Goal: Complete application form: Complete application form

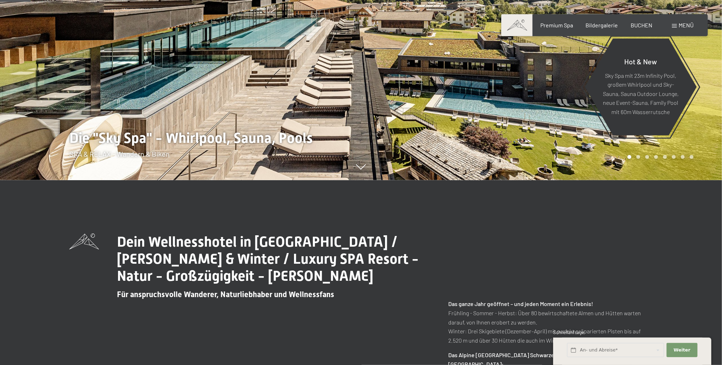
scroll to position [188, 0]
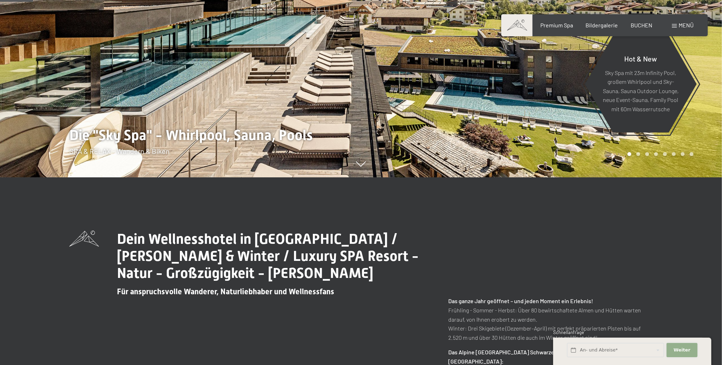
click at [677, 347] on span "Weiter" at bounding box center [682, 350] width 17 height 6
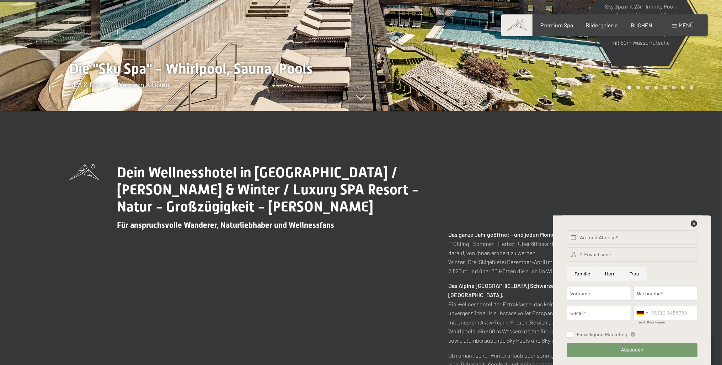
scroll to position [263, 0]
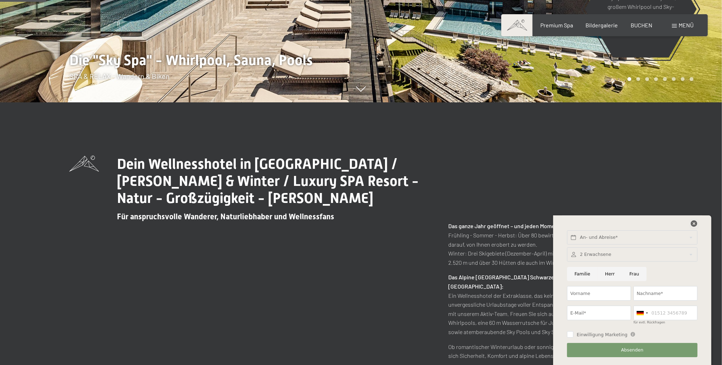
click at [696, 221] on icon at bounding box center [694, 223] width 6 height 6
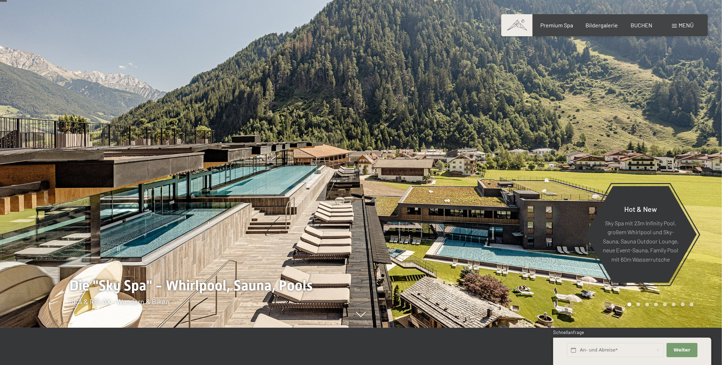
scroll to position [0, 0]
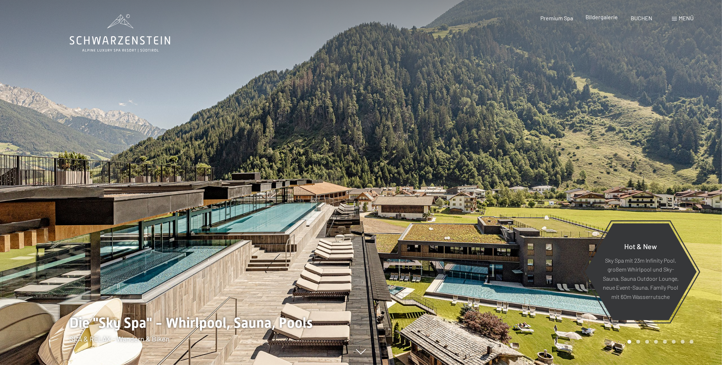
click at [594, 15] on span "Bildergalerie" at bounding box center [602, 17] width 32 height 7
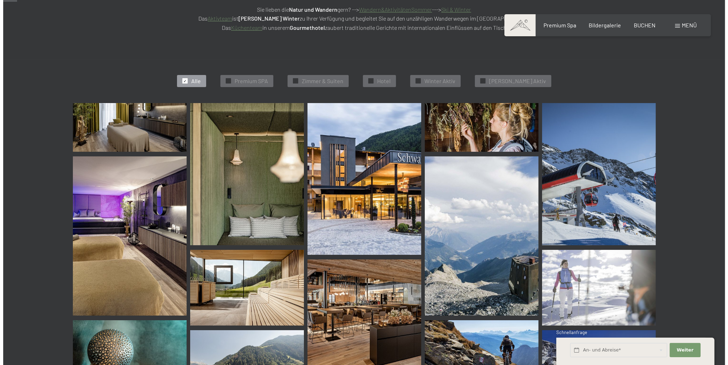
scroll to position [188, 0]
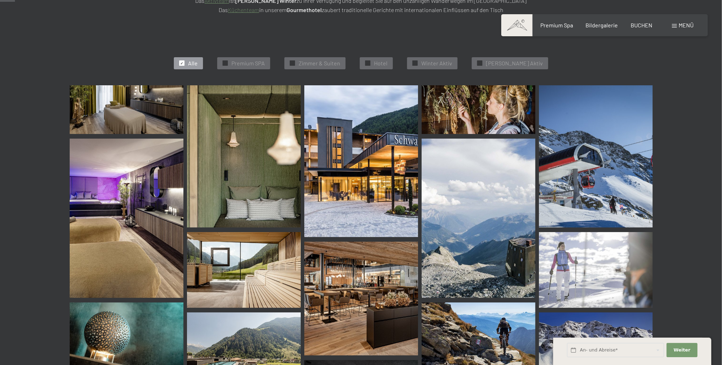
click at [154, 109] on img at bounding box center [127, 109] width 114 height 49
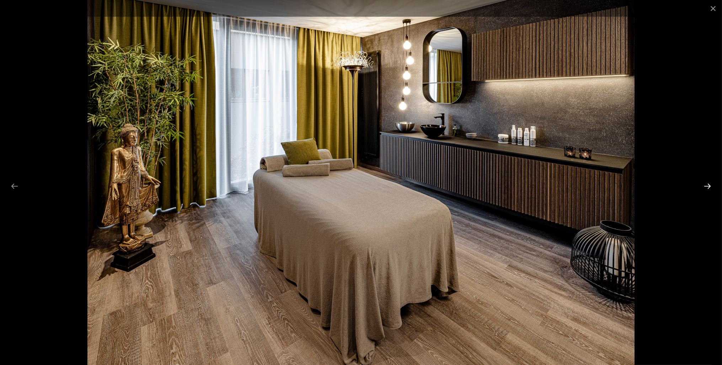
click at [710, 183] on button "Next slide" at bounding box center [707, 186] width 15 height 14
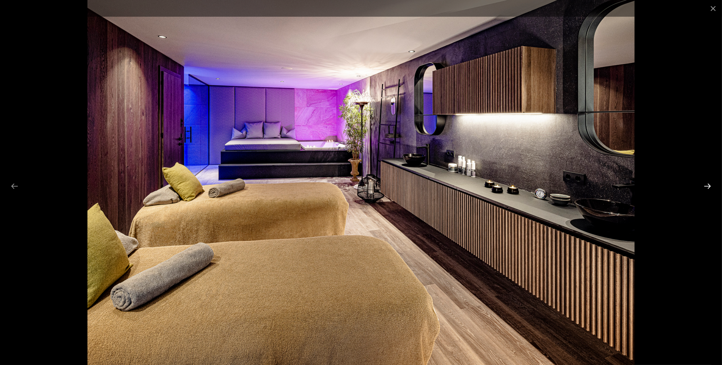
click at [710, 183] on button "Next slide" at bounding box center [707, 186] width 15 height 14
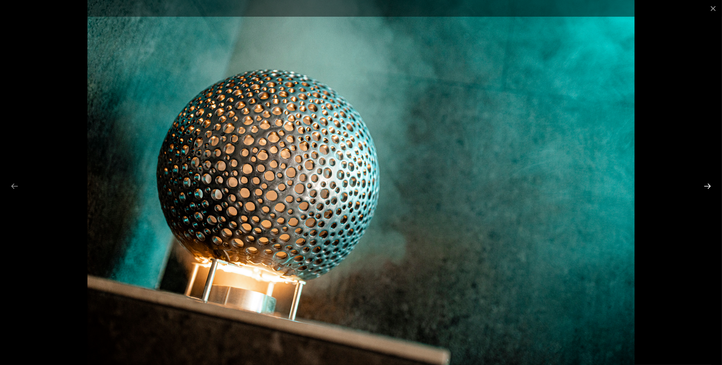
click at [710, 183] on button "Next slide" at bounding box center [707, 186] width 15 height 14
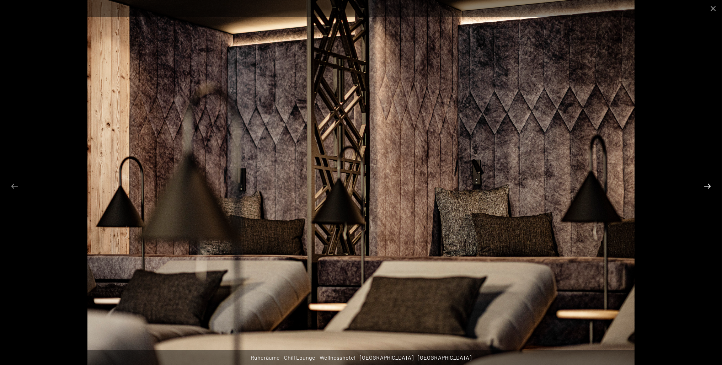
click at [710, 183] on button "Next slide" at bounding box center [707, 186] width 15 height 14
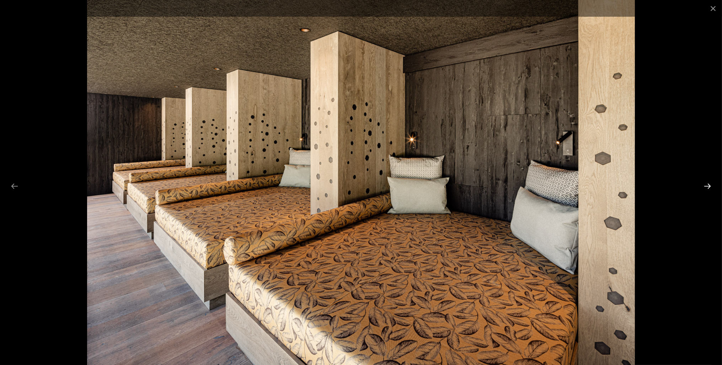
click at [710, 183] on button "Next slide" at bounding box center [707, 186] width 15 height 14
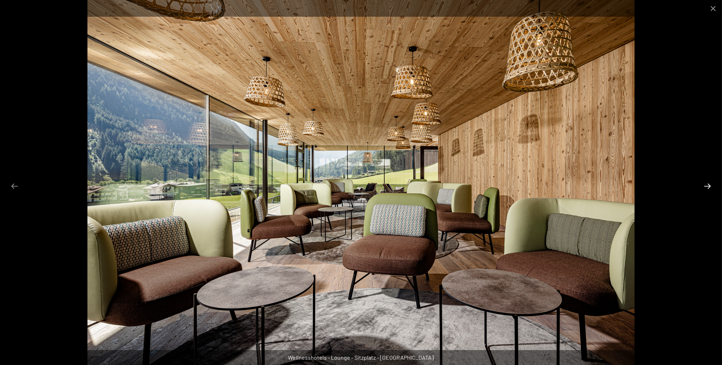
click at [710, 183] on button "Next slide" at bounding box center [707, 186] width 15 height 14
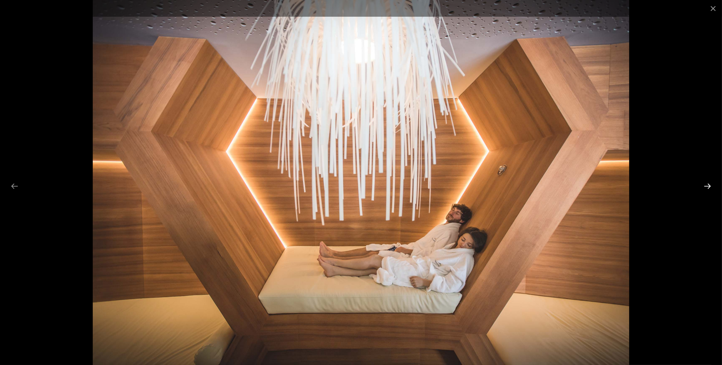
click at [710, 183] on button "Next slide" at bounding box center [707, 186] width 15 height 14
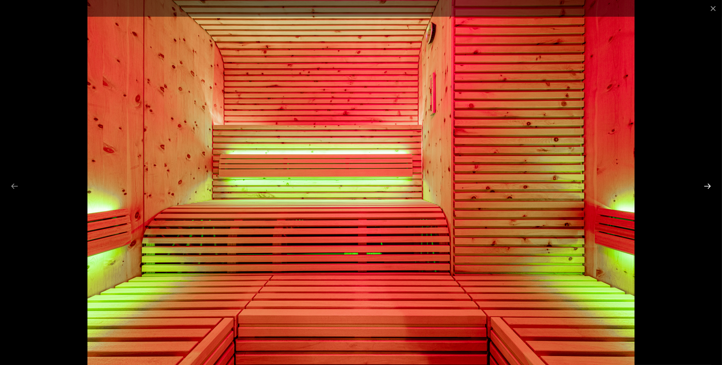
click at [710, 183] on button "Next slide" at bounding box center [707, 186] width 15 height 14
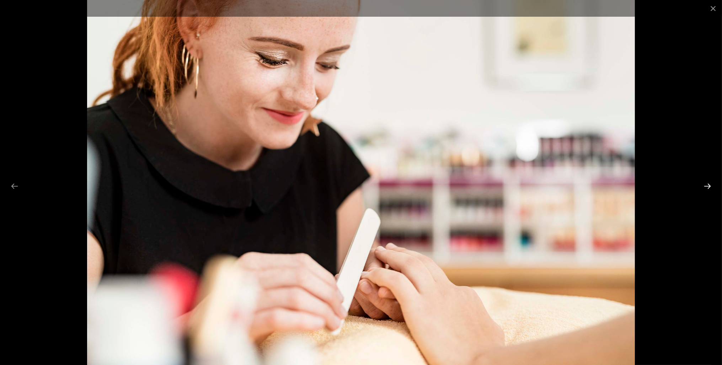
click at [710, 183] on button "Next slide" at bounding box center [707, 186] width 15 height 14
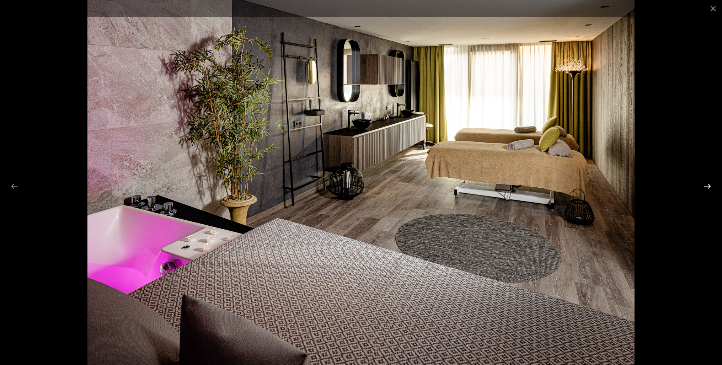
click at [710, 183] on button "Next slide" at bounding box center [707, 186] width 15 height 14
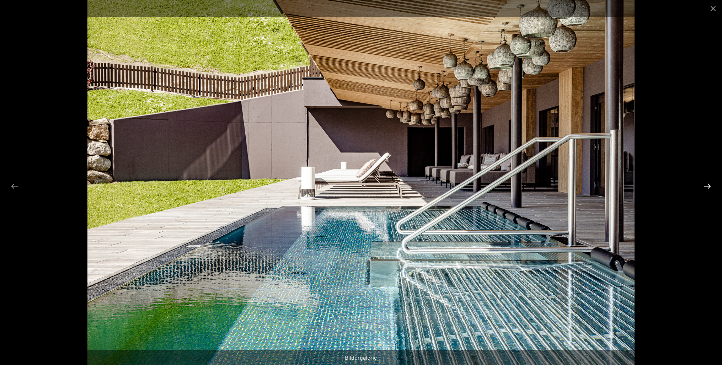
click at [710, 183] on button "Next slide" at bounding box center [707, 186] width 15 height 14
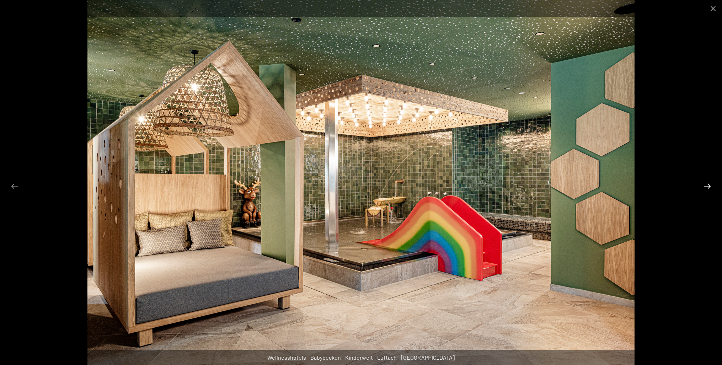
click at [710, 183] on button "Next slide" at bounding box center [707, 186] width 15 height 14
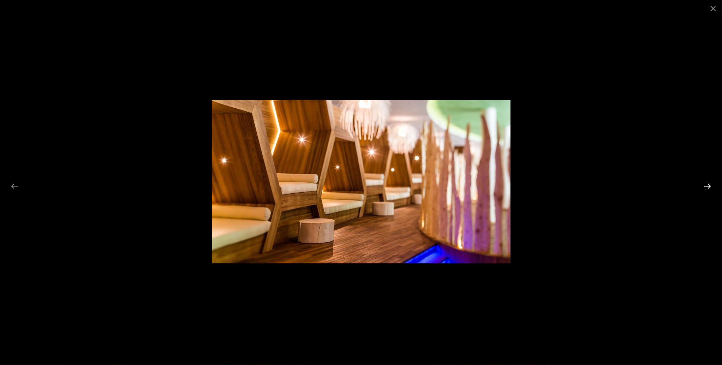
click at [710, 183] on button "Next slide" at bounding box center [707, 186] width 15 height 14
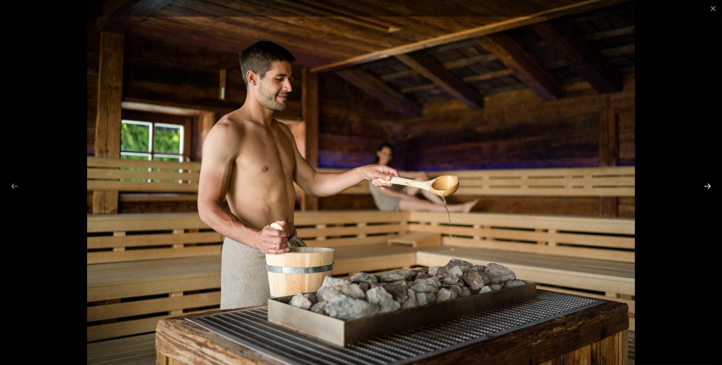
click at [710, 183] on button "Next slide" at bounding box center [707, 186] width 15 height 14
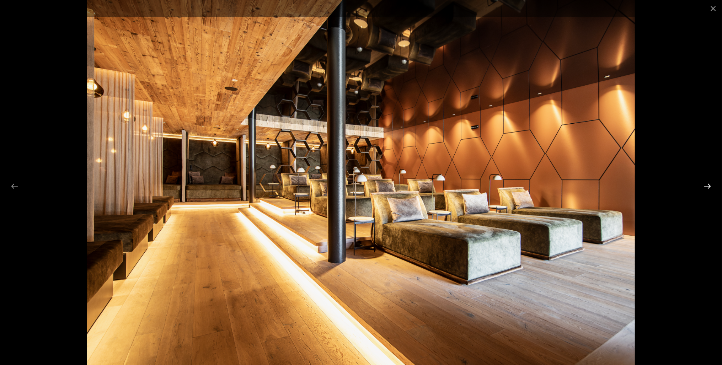
click at [710, 183] on button "Next slide" at bounding box center [707, 186] width 15 height 14
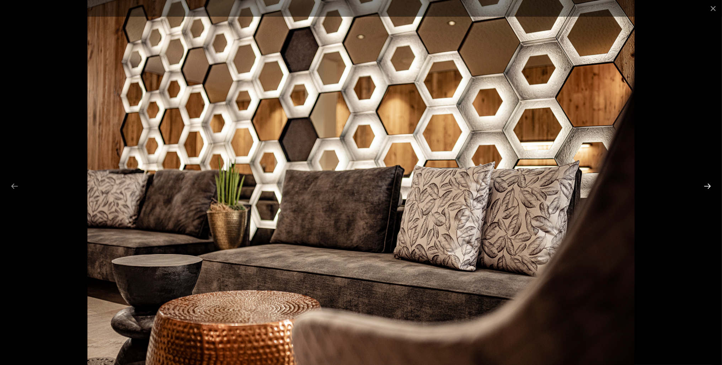
click at [710, 183] on button "Next slide" at bounding box center [707, 186] width 15 height 14
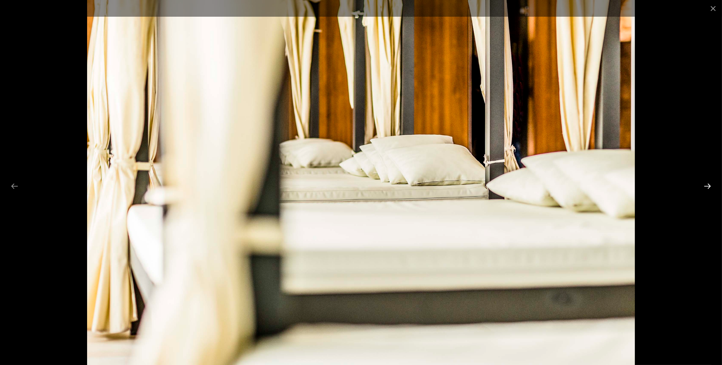
click at [710, 183] on button "Next slide" at bounding box center [707, 186] width 15 height 14
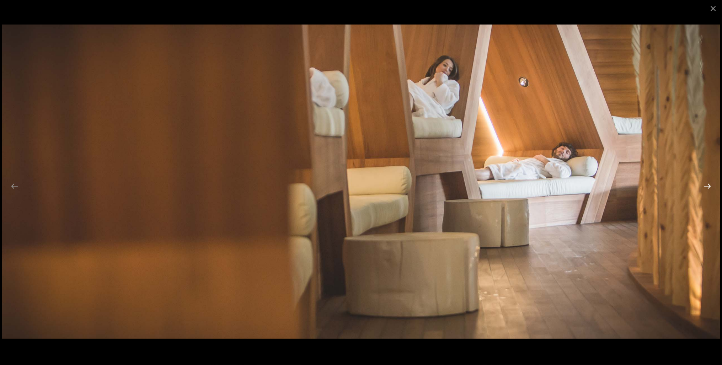
click at [710, 183] on button "Next slide" at bounding box center [707, 186] width 15 height 14
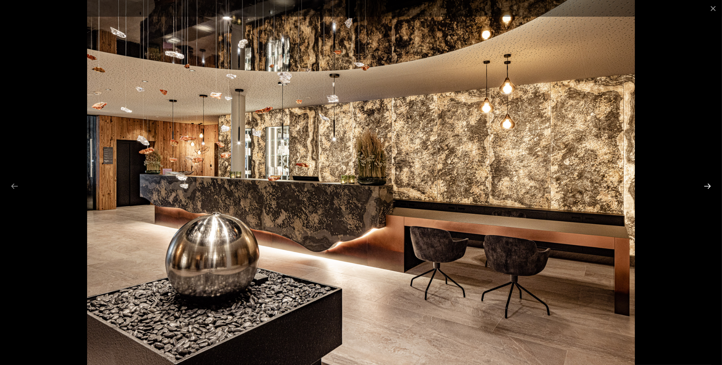
click at [710, 183] on button "Next slide" at bounding box center [707, 186] width 15 height 14
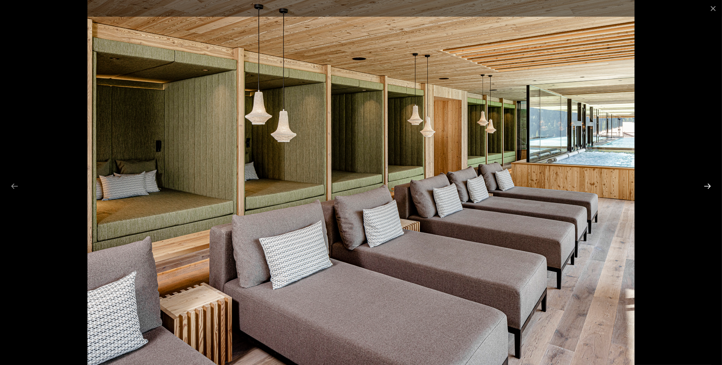
click at [710, 183] on button "Next slide" at bounding box center [707, 186] width 15 height 14
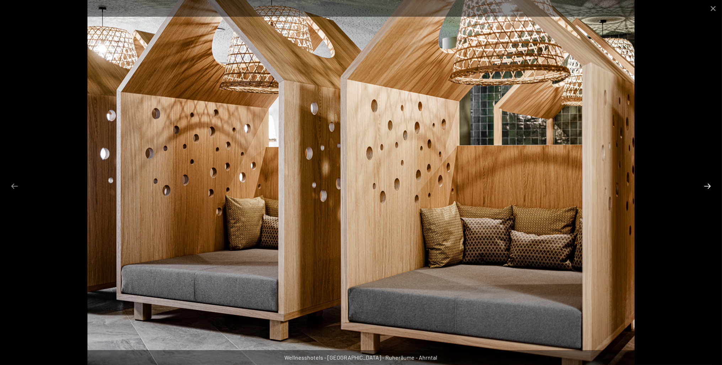
click at [710, 183] on button "Next slide" at bounding box center [707, 186] width 15 height 14
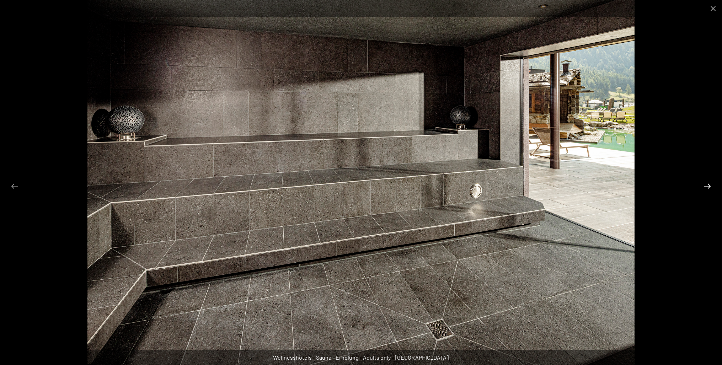
click at [710, 183] on button "Next slide" at bounding box center [707, 186] width 15 height 14
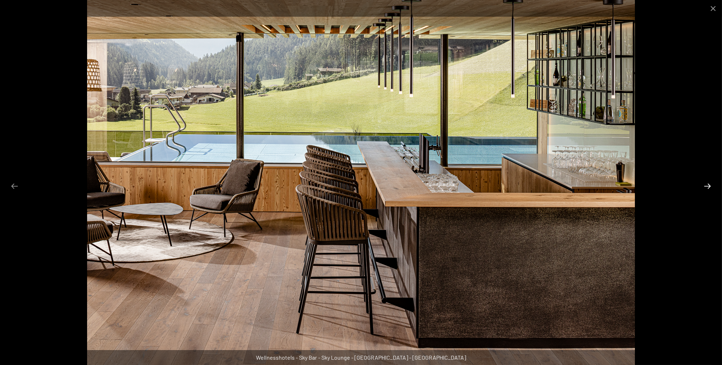
click at [710, 183] on button "Next slide" at bounding box center [707, 186] width 15 height 14
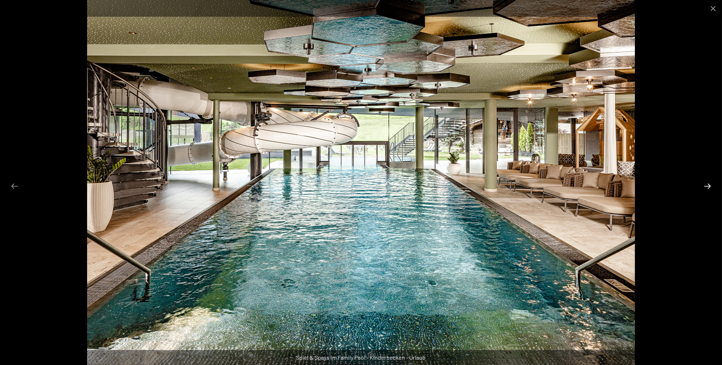
click at [710, 183] on button "Next slide" at bounding box center [707, 186] width 15 height 14
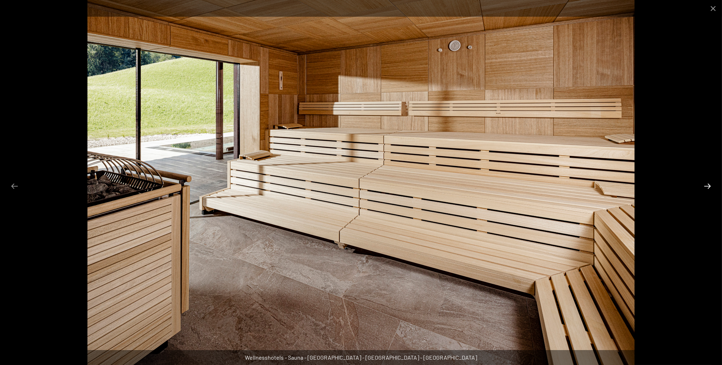
click at [710, 183] on button "Next slide" at bounding box center [707, 186] width 15 height 14
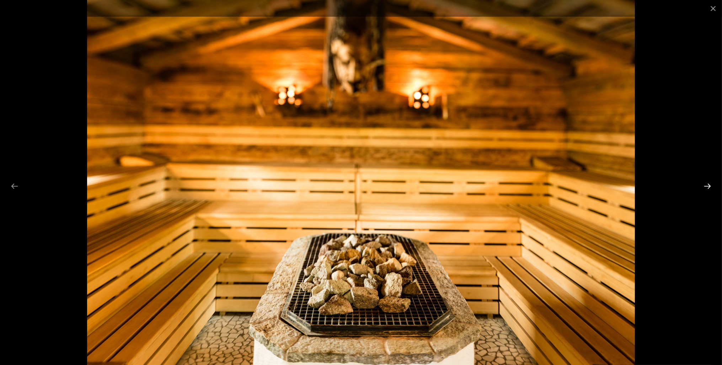
click at [710, 183] on button "Next slide" at bounding box center [707, 186] width 15 height 14
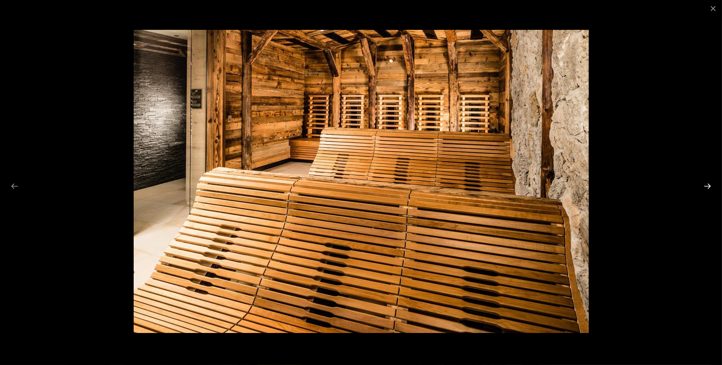
click at [710, 183] on button "Next slide" at bounding box center [707, 186] width 15 height 14
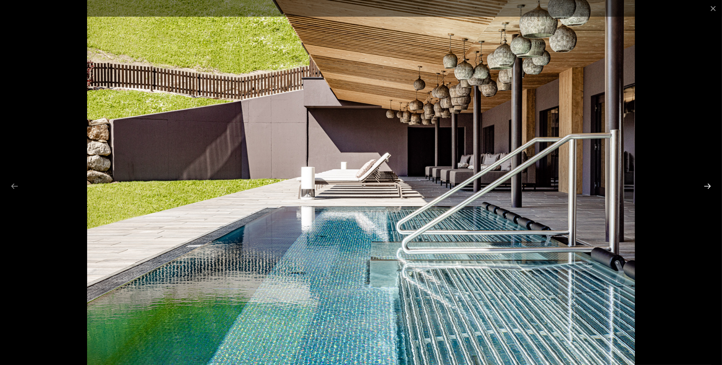
click at [710, 183] on button "Next slide" at bounding box center [707, 186] width 15 height 14
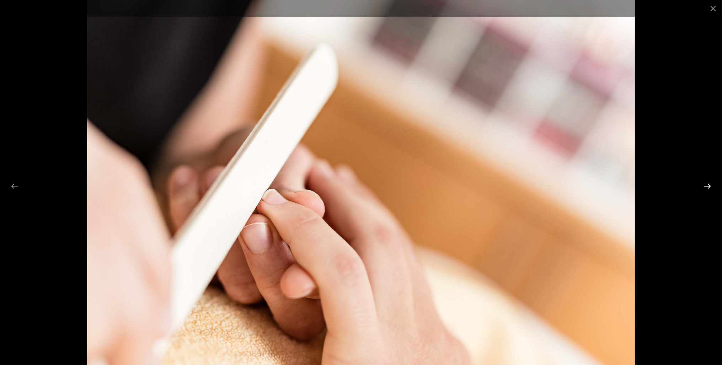
click at [710, 183] on button "Next slide" at bounding box center [707, 186] width 15 height 14
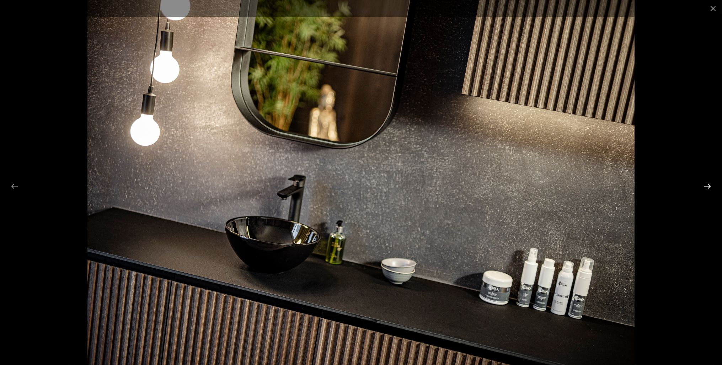
click at [710, 183] on button "Next slide" at bounding box center [707, 186] width 15 height 14
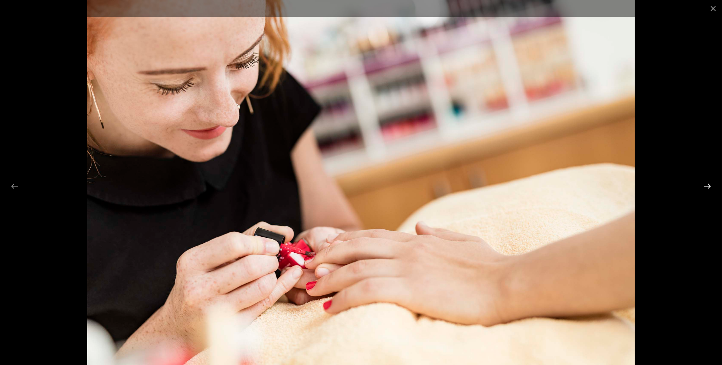
click at [710, 183] on button "Next slide" at bounding box center [707, 186] width 15 height 14
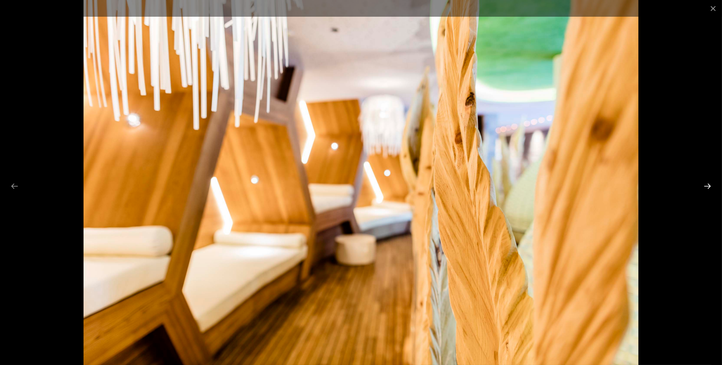
click at [710, 183] on button "Next slide" at bounding box center [707, 186] width 15 height 14
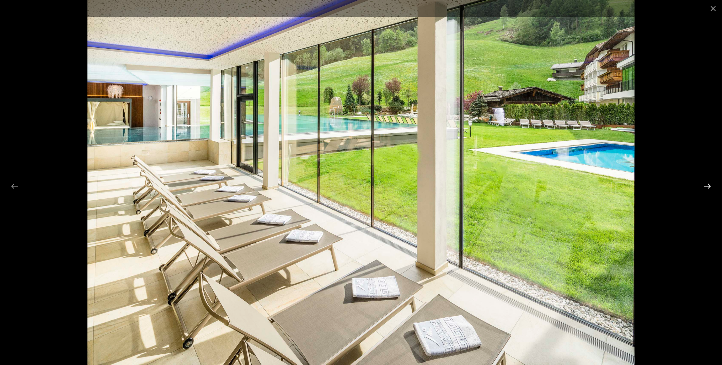
click at [710, 183] on button "Next slide" at bounding box center [707, 186] width 15 height 14
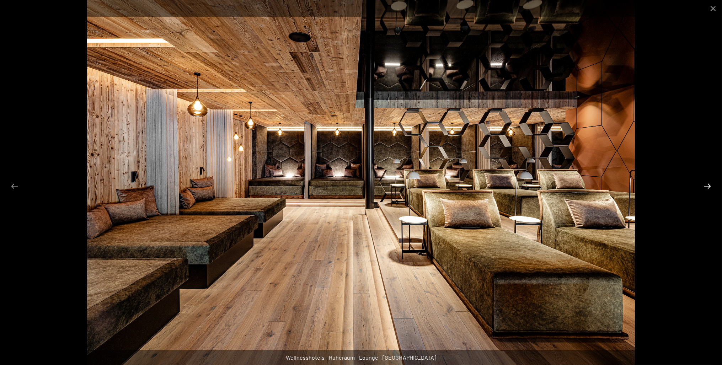
click at [710, 183] on button "Next slide" at bounding box center [707, 186] width 15 height 14
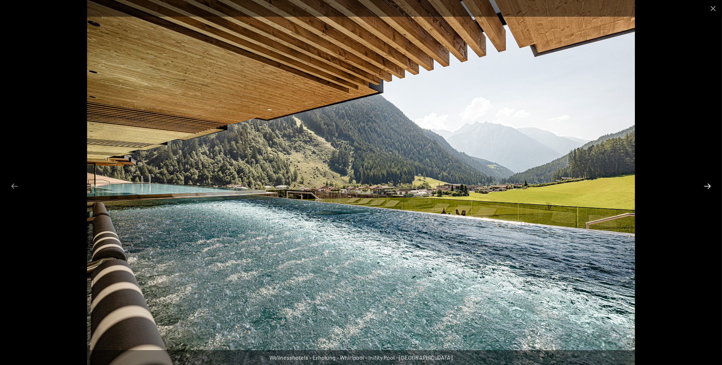
click at [710, 183] on button "Next slide" at bounding box center [707, 186] width 15 height 14
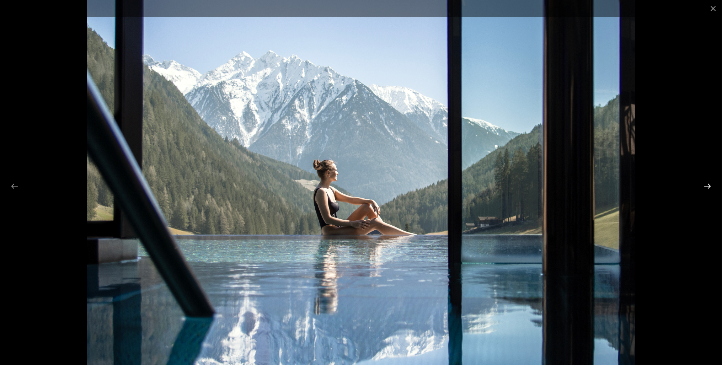
click at [710, 183] on button "Next slide" at bounding box center [707, 186] width 15 height 14
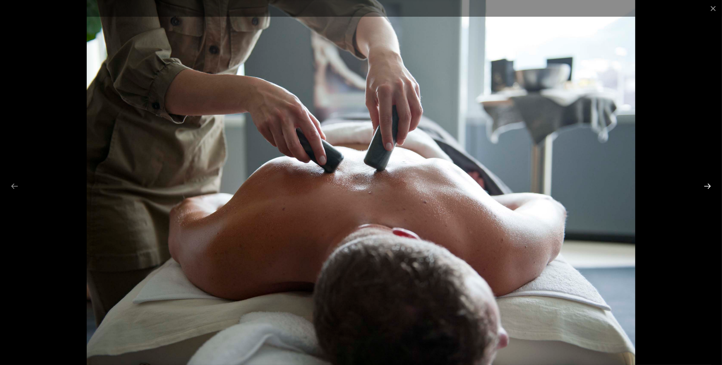
click at [710, 183] on button "Next slide" at bounding box center [707, 186] width 15 height 14
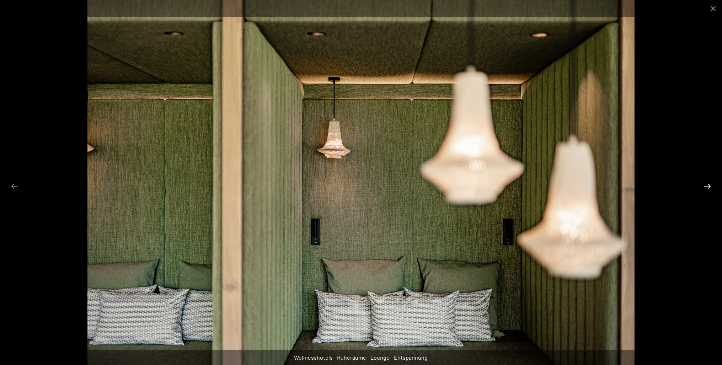
click at [710, 183] on button "Next slide" at bounding box center [707, 186] width 15 height 14
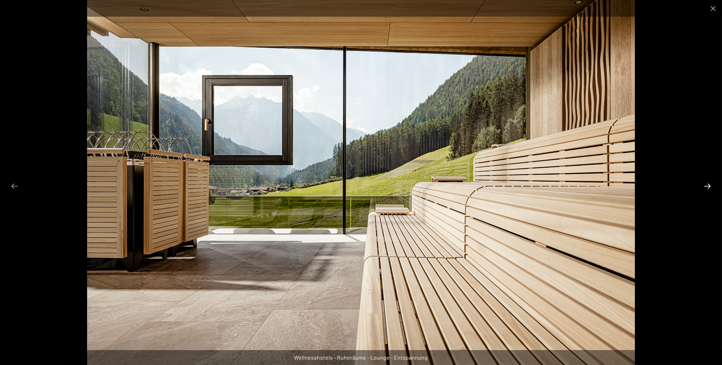
click at [710, 183] on button "Next slide" at bounding box center [707, 186] width 15 height 14
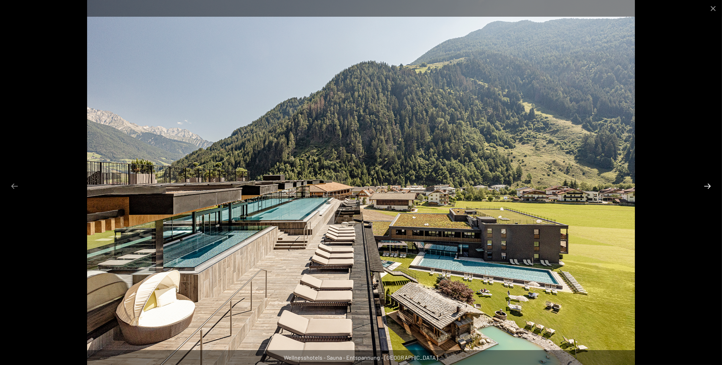
click at [710, 183] on button "Next slide" at bounding box center [707, 186] width 15 height 14
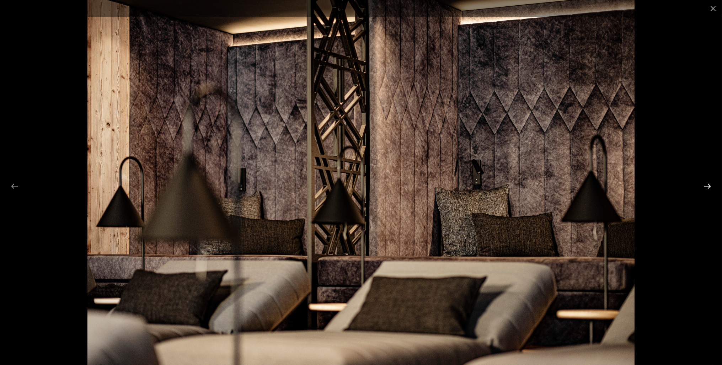
click at [710, 183] on button "Next slide" at bounding box center [707, 186] width 15 height 14
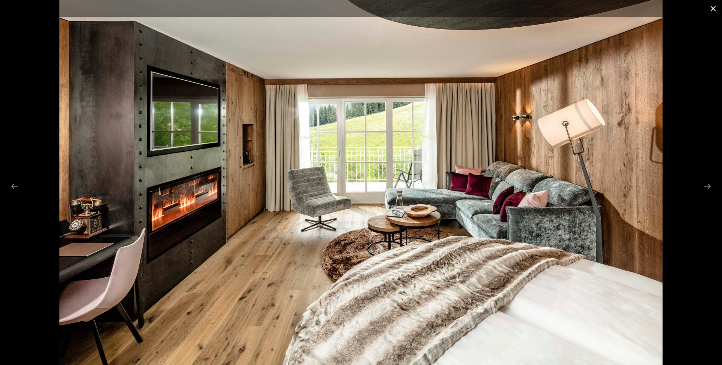
click at [715, 6] on button "Close gallery" at bounding box center [713, 8] width 18 height 17
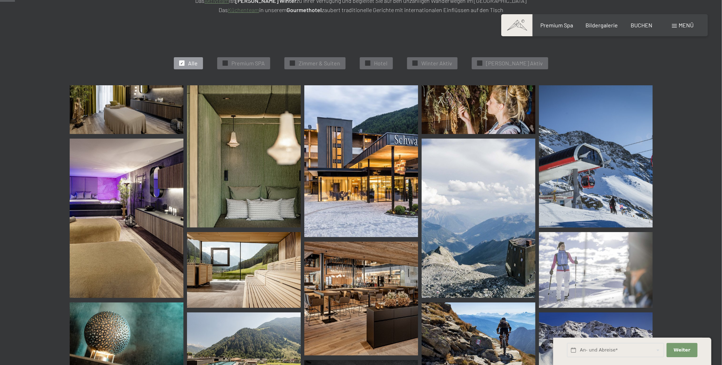
click at [682, 23] on span "Menü" at bounding box center [686, 25] width 15 height 7
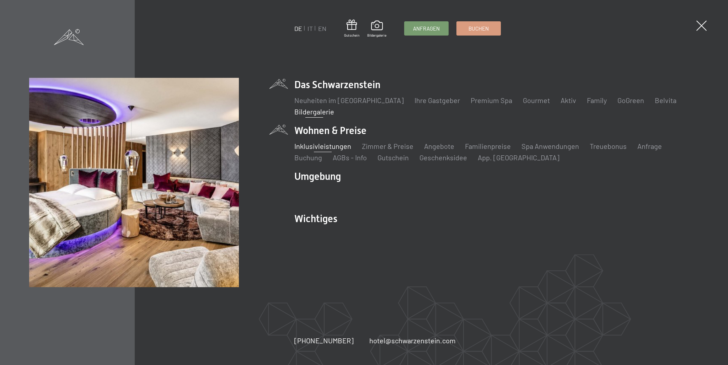
click at [331, 145] on link "Inklusivleistungen" at bounding box center [322, 146] width 57 height 9
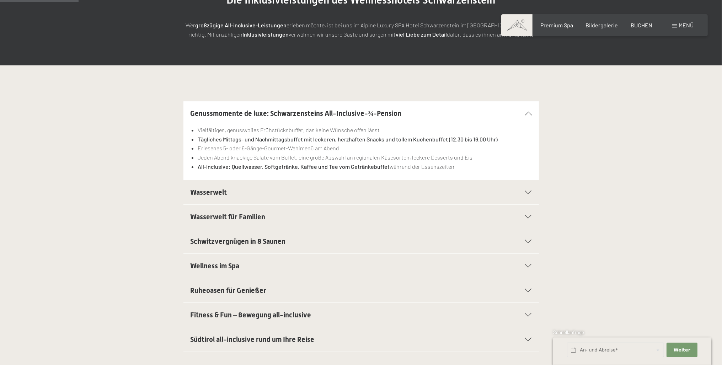
scroll to position [150, 0]
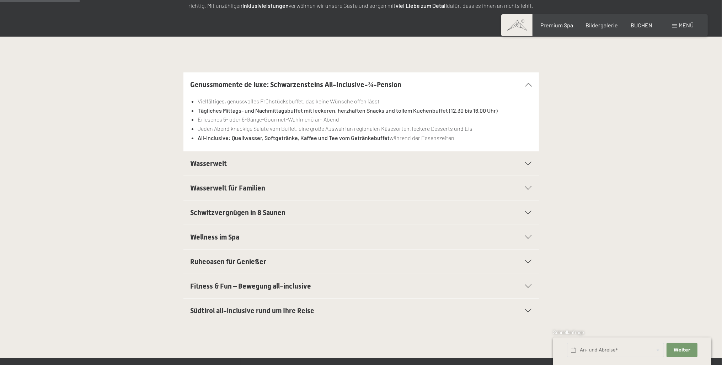
click at [528, 285] on icon at bounding box center [528, 286] width 7 height 4
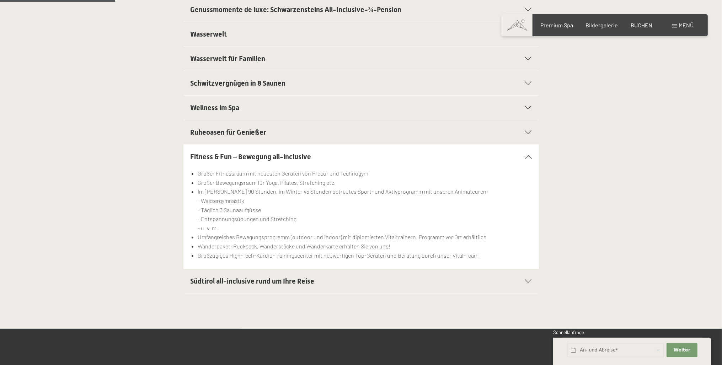
scroll to position [75, 0]
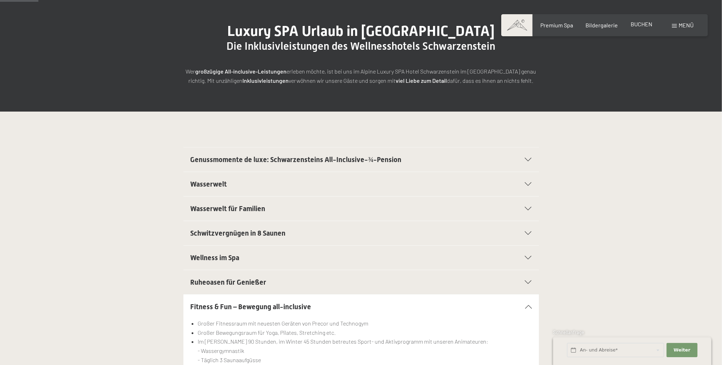
click at [639, 24] on span "BUCHEN" at bounding box center [642, 24] width 22 height 7
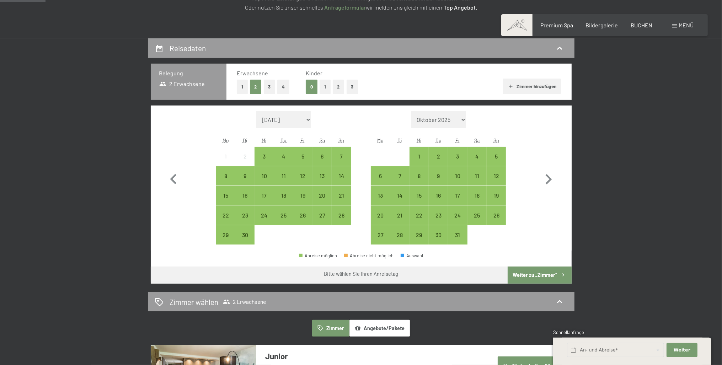
scroll to position [150, 0]
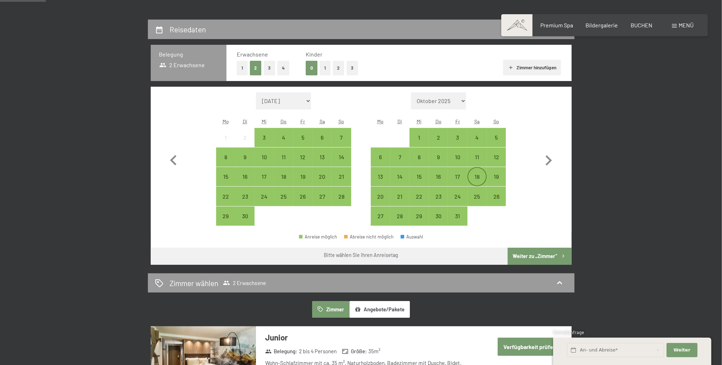
click at [476, 177] on div "18" at bounding box center [477, 183] width 18 height 18
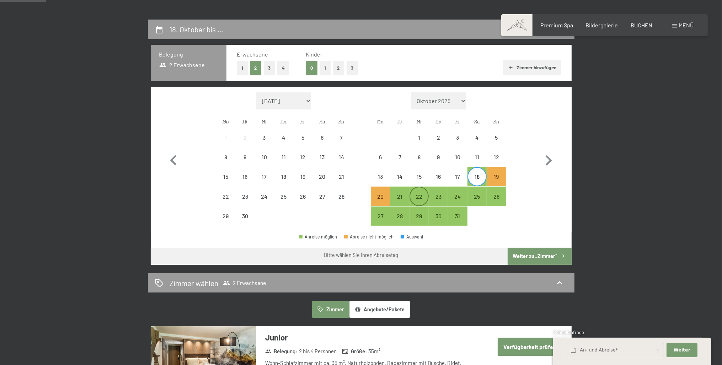
click at [419, 194] on div "22" at bounding box center [419, 203] width 18 height 18
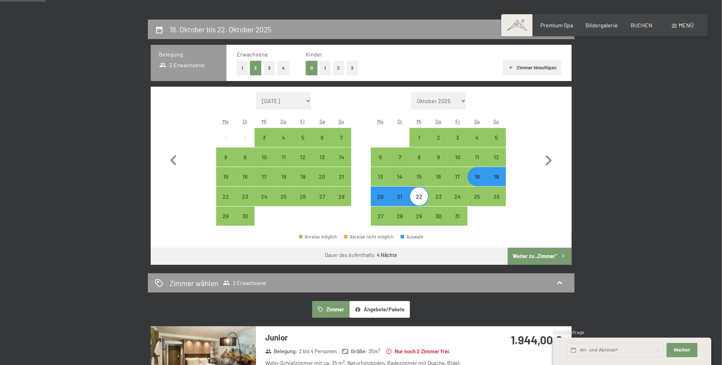
click at [533, 256] on button "Weiter zu „Zimmer“" at bounding box center [540, 256] width 64 height 17
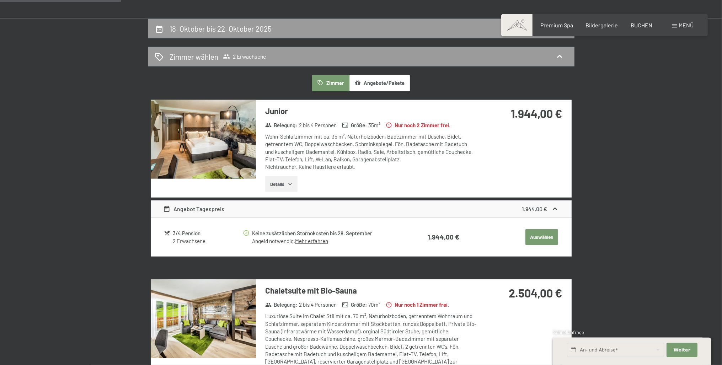
scroll to position [170, 0]
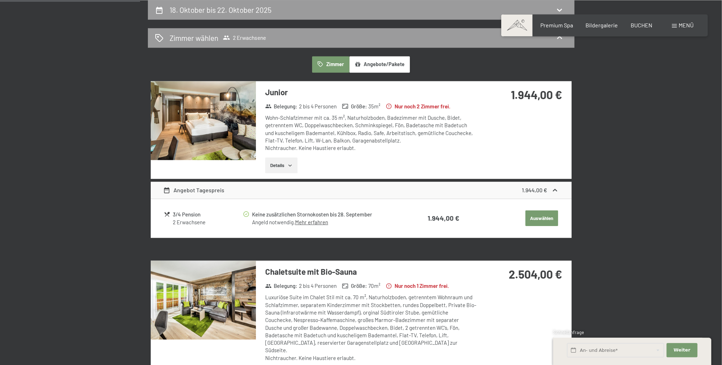
click at [289, 165] on icon "button" at bounding box center [290, 165] width 6 height 6
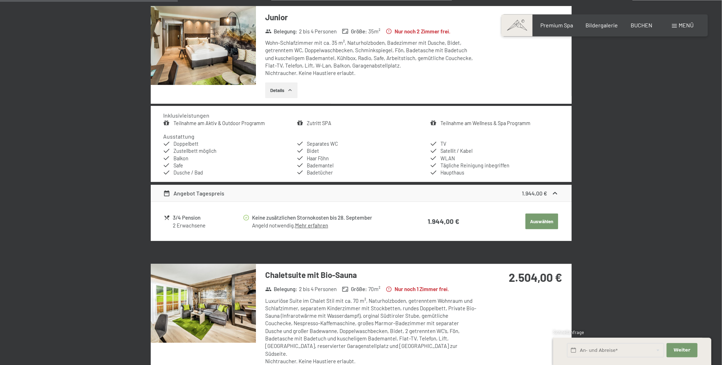
scroll to position [94, 0]
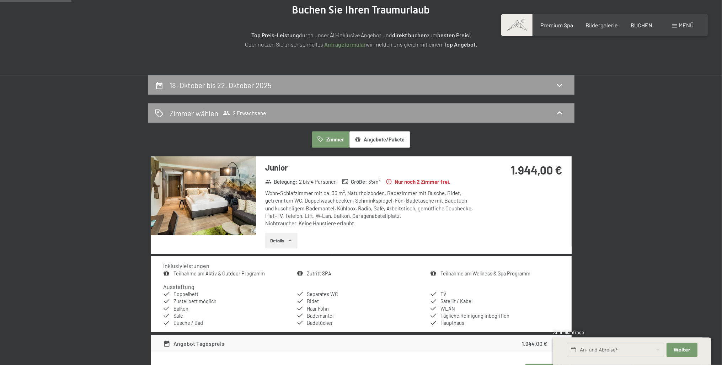
click at [205, 191] on img at bounding box center [203, 195] width 105 height 79
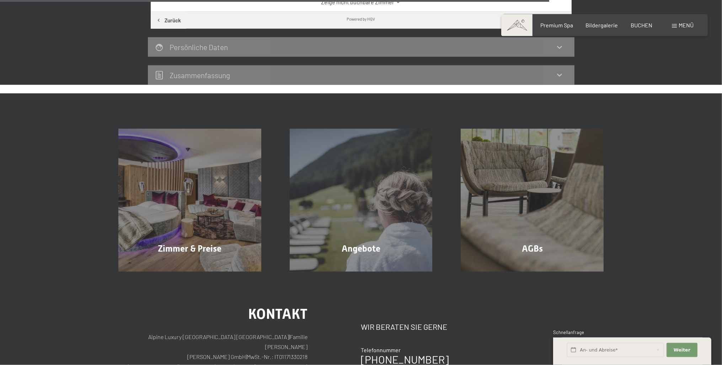
scroll to position [733, 0]
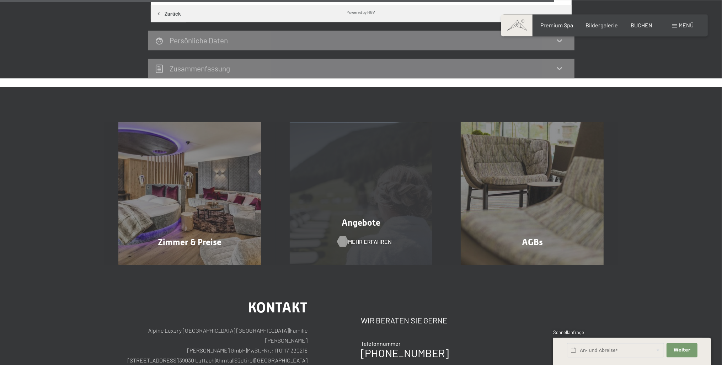
click at [366, 237] on span "Mehr erfahren" at bounding box center [370, 241] width 44 height 8
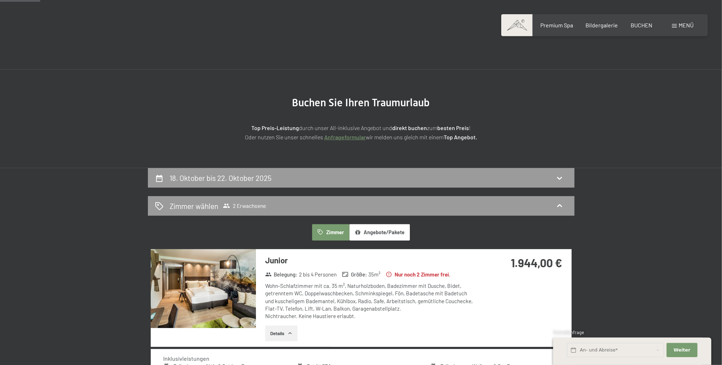
scroll to position [0, 0]
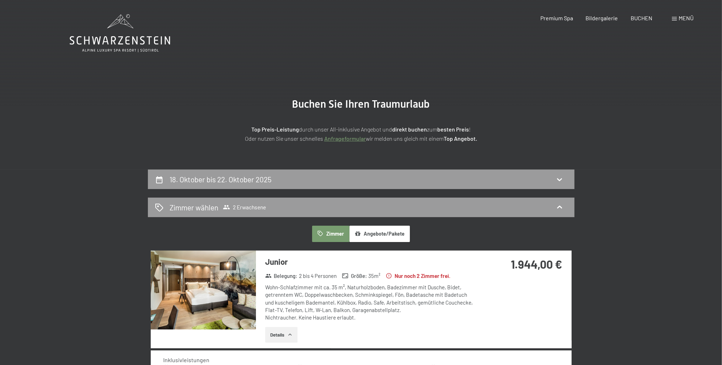
click at [335, 137] on link "Anfrageformular" at bounding box center [345, 138] width 42 height 7
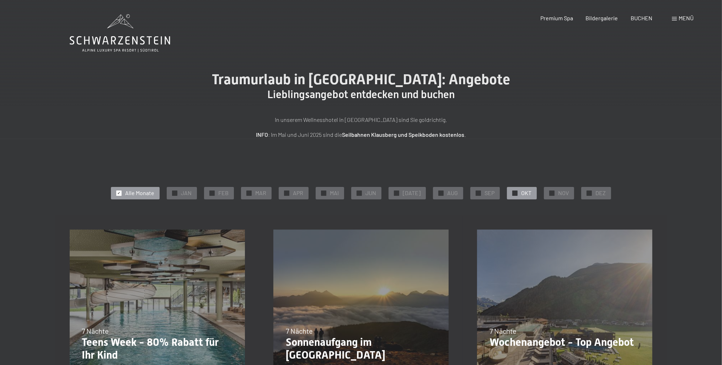
click at [514, 193] on span "✓" at bounding box center [515, 193] width 3 height 5
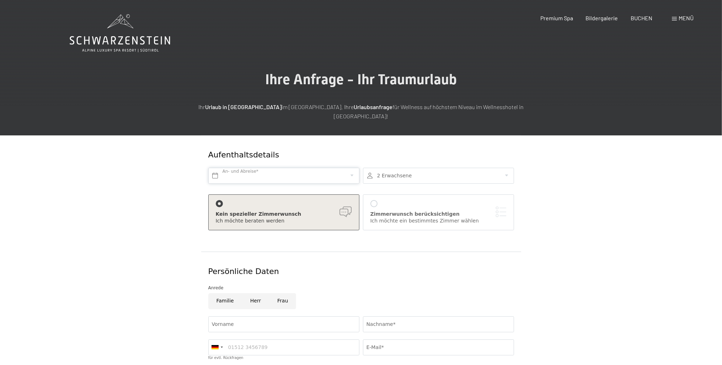
click at [251, 168] on input "text" at bounding box center [283, 176] width 151 height 16
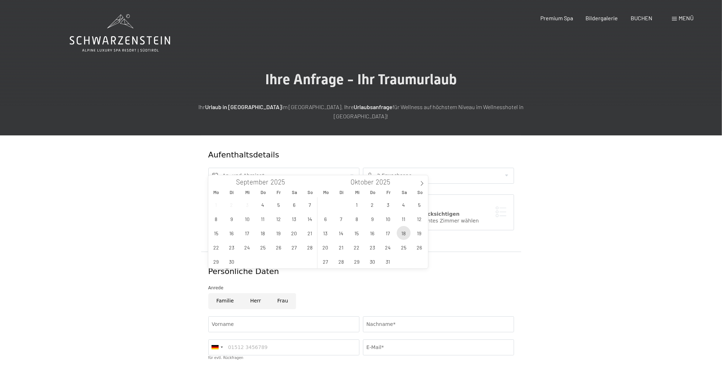
click at [403, 231] on span "18" at bounding box center [404, 233] width 14 height 14
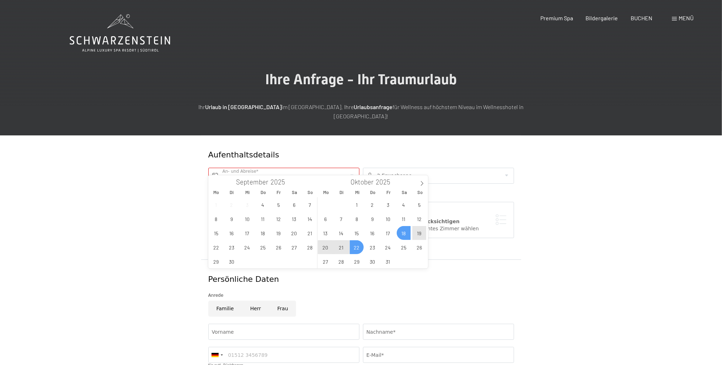
click at [358, 245] on span "22" at bounding box center [357, 247] width 14 height 14
type input "[DATE] - [DATE]"
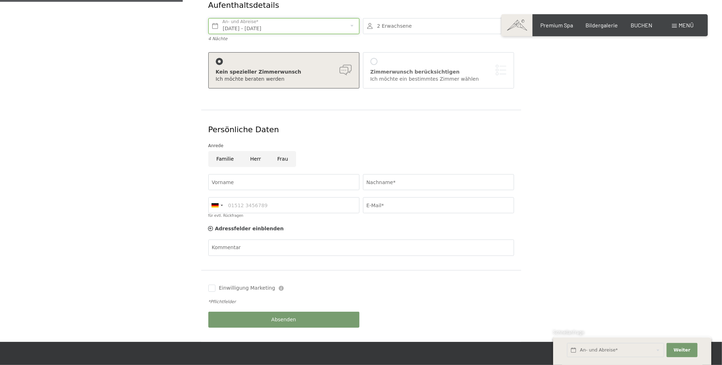
scroll to position [150, 0]
click at [251, 151] on input "Herr" at bounding box center [255, 159] width 27 height 16
radio input "true"
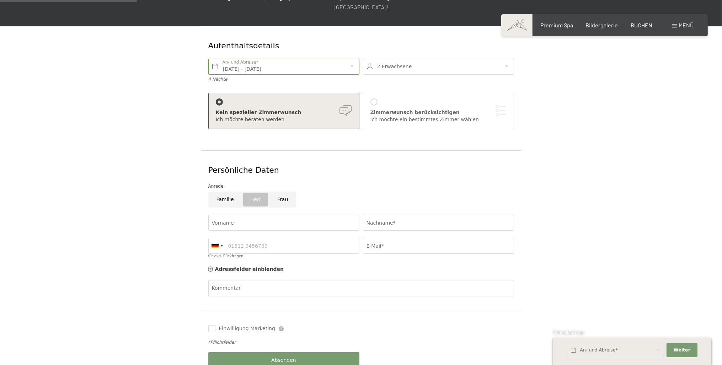
scroll to position [112, 0]
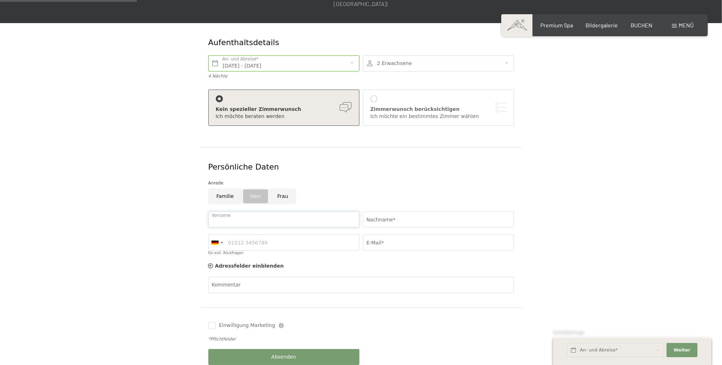
click at [252, 212] on input "Vorname" at bounding box center [283, 220] width 151 height 16
type input "[PERSON_NAME]"
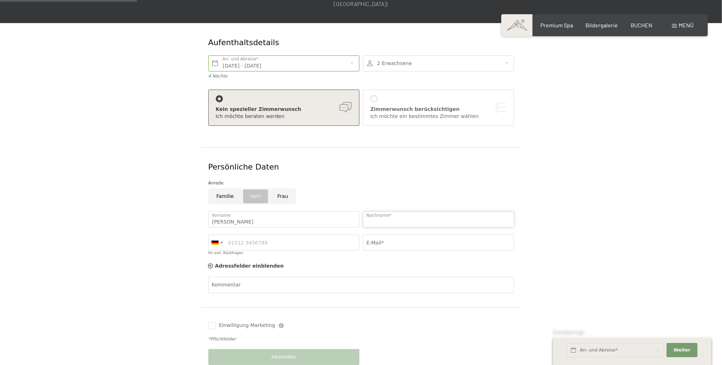
click at [424, 212] on input "Nachname*" at bounding box center [438, 220] width 151 height 16
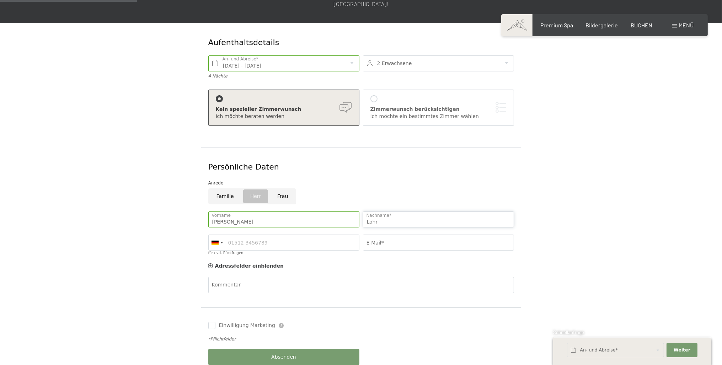
type input "Lohr"
click at [390, 235] on input "E-Mail*" at bounding box center [438, 243] width 151 height 16
type input "[PERSON_NAME][EMAIL_ADDRESS][DOMAIN_NAME]"
click at [289, 235] on input "für evtl. Rückfragen" at bounding box center [283, 243] width 151 height 16
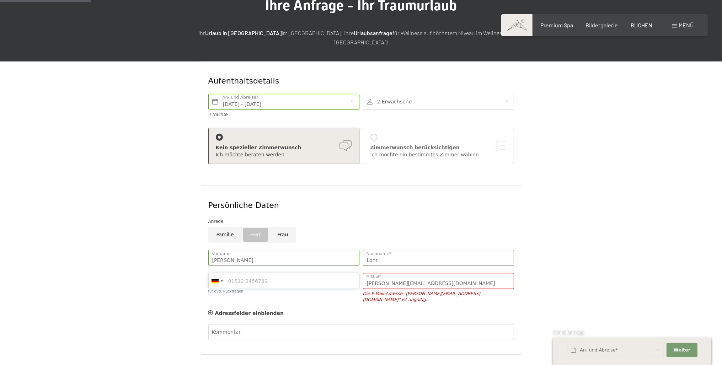
scroll to position [75, 0]
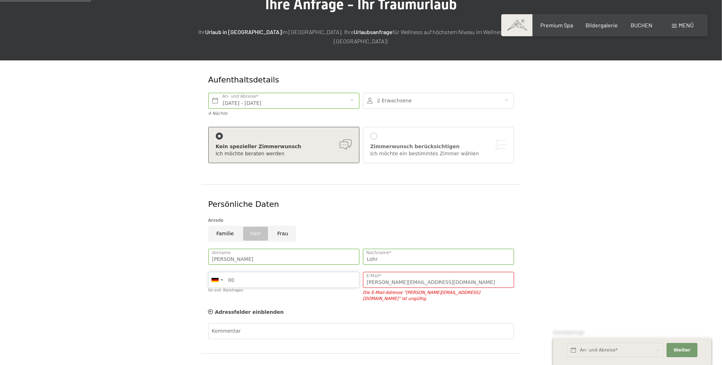
type input "0"
type input "01703370516"
click at [249, 332] on textarea "Kommentar" at bounding box center [361, 348] width 306 height 32
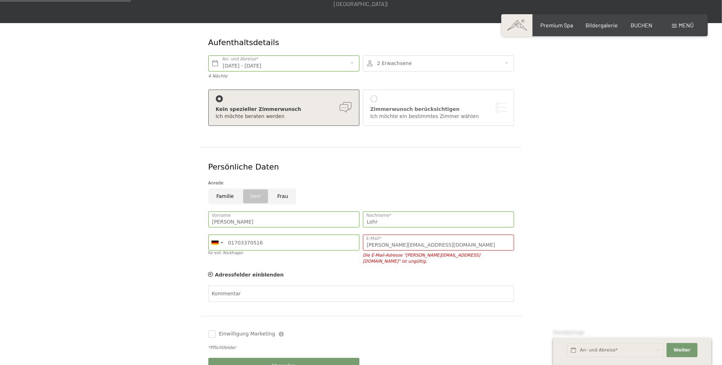
click at [210, 338] on input "Einwilligung Marketing" at bounding box center [211, 334] width 7 height 7
checkbox input "true"
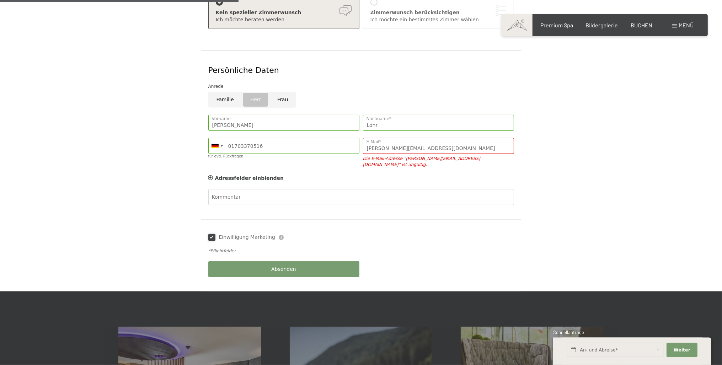
scroll to position [225, 0]
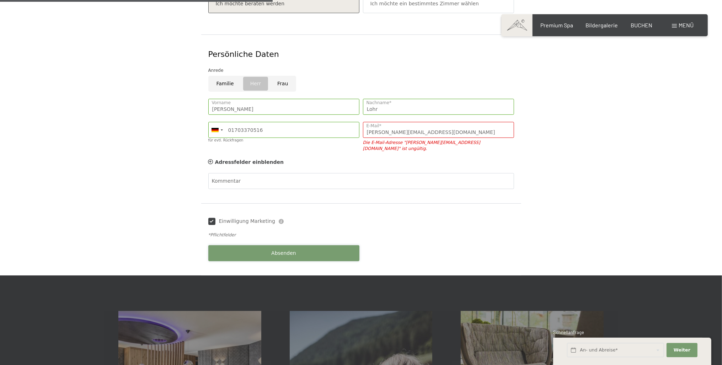
click at [282, 250] on span "Absenden" at bounding box center [283, 253] width 25 height 7
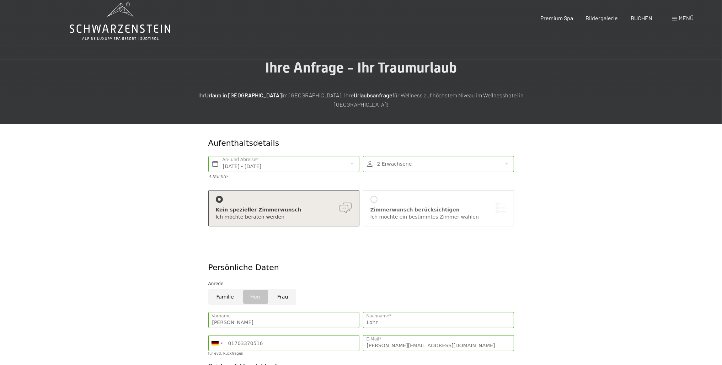
scroll to position [0, 0]
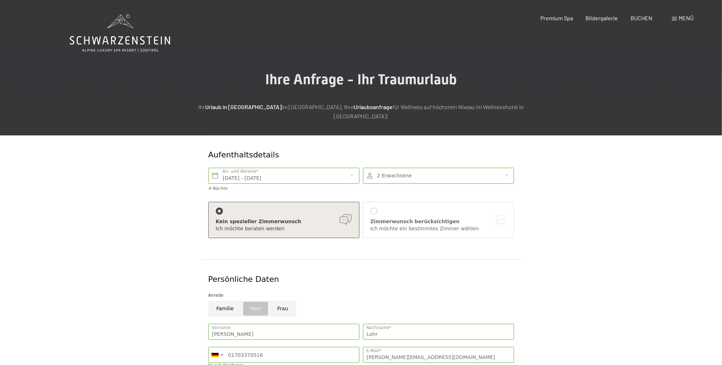
click at [218, 208] on div at bounding box center [219, 211] width 7 height 7
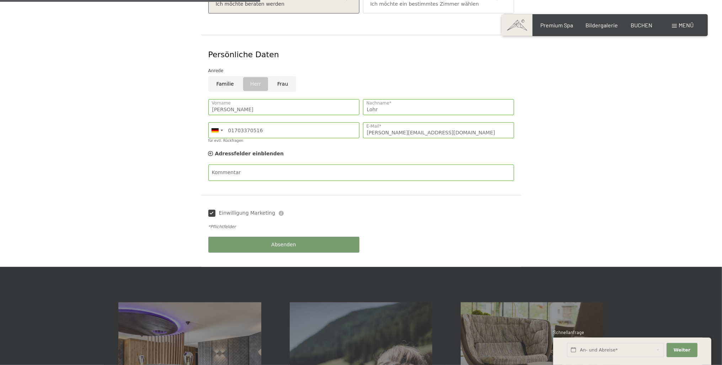
scroll to position [225, 0]
click at [285, 241] on span "Absenden" at bounding box center [283, 244] width 25 height 7
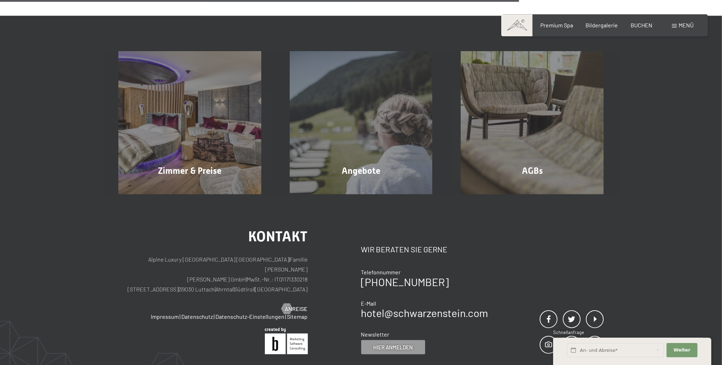
scroll to position [628, 0]
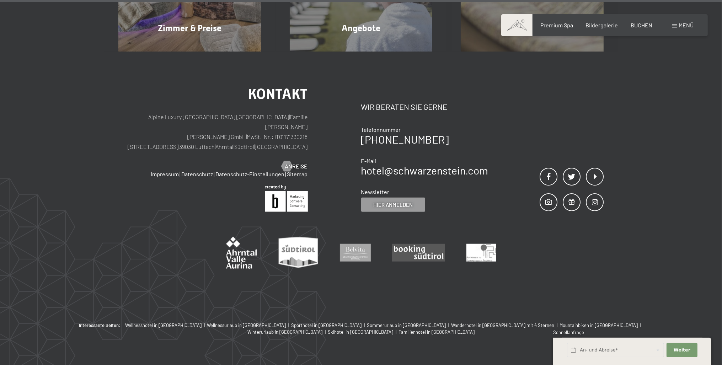
click at [692, 294] on div "Kontakt Alpine Luxury [GEOGRAPHIC_DATA] SCHWARZENSTEIN | Familie [PERSON_NAME] …" at bounding box center [361, 187] width 722 height 271
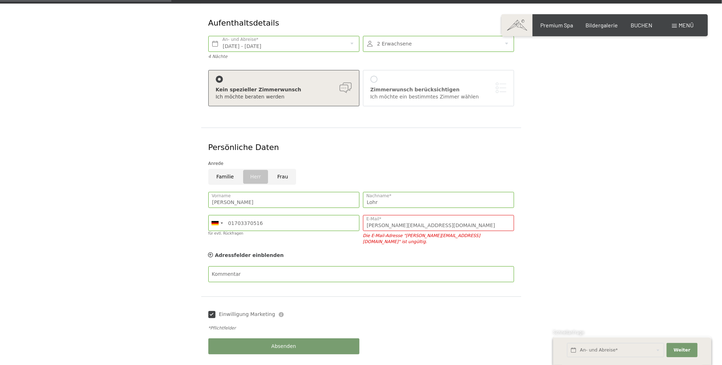
scroll to position [150, 0]
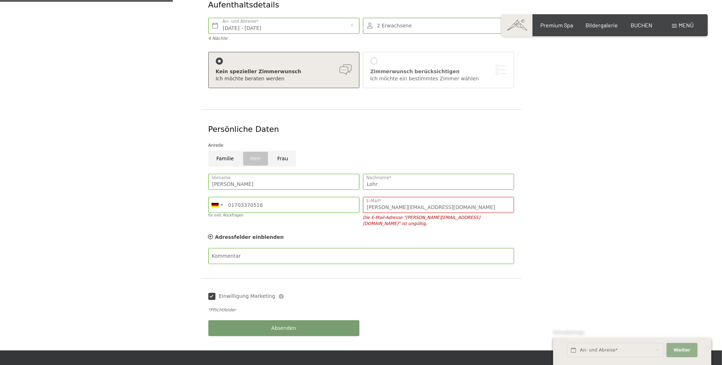
click at [681, 351] on span "Weiter" at bounding box center [682, 350] width 17 height 6
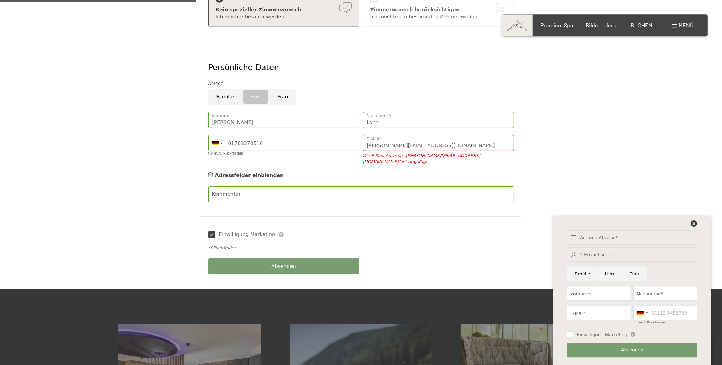
scroll to position [225, 0]
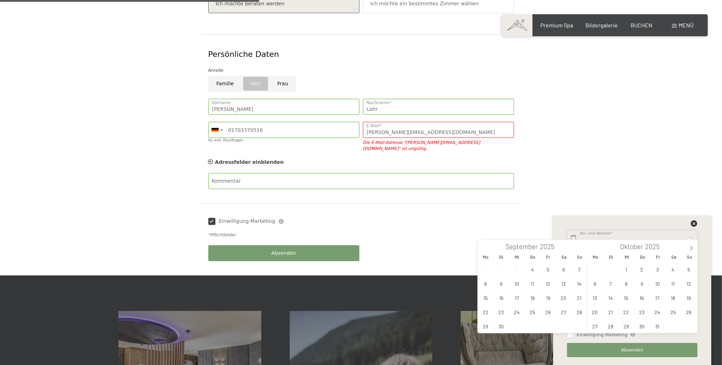
click at [574, 237] on input "text" at bounding box center [632, 237] width 130 height 15
click at [673, 297] on span "18" at bounding box center [673, 298] width 14 height 14
click at [627, 312] on span "22" at bounding box center [626, 312] width 14 height 14
type input "[DATE] - [DATE]"
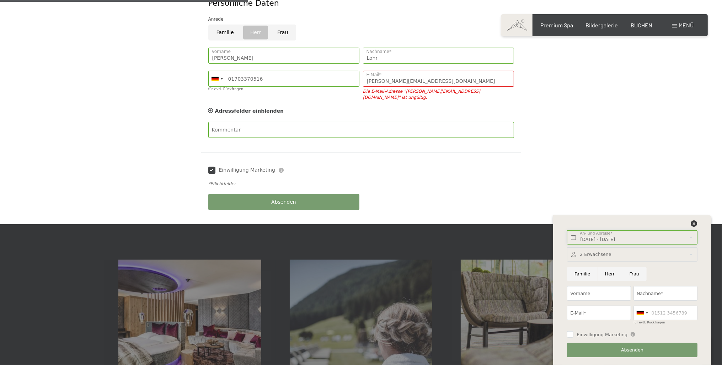
scroll to position [188, 0]
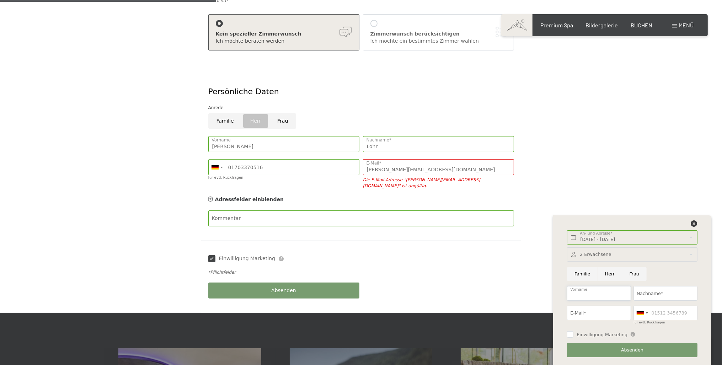
click at [606, 291] on input "Vorname" at bounding box center [599, 293] width 64 height 15
type input "[PERSON_NAME]"
click at [680, 290] on input "Nachname*" at bounding box center [666, 293] width 64 height 15
type input "Lohr"
click at [587, 310] on input "E-Mail*" at bounding box center [599, 313] width 64 height 15
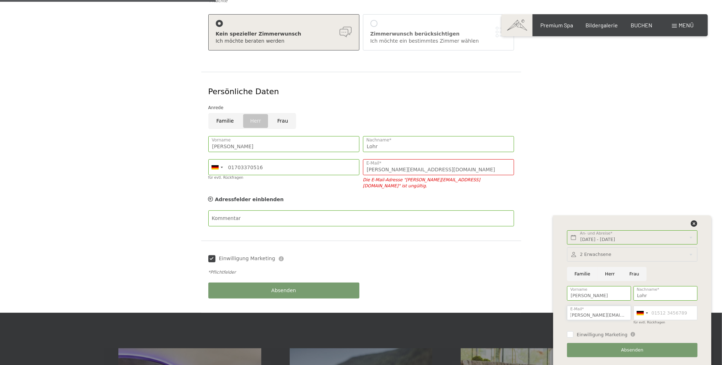
scroll to position [0, 4]
type input "[PERSON_NAME][EMAIL_ADDRESS][DOMAIN_NAME]"
click at [675, 313] on input "für evtl. Rückfragen" at bounding box center [666, 313] width 64 height 15
drag, startPoint x: 228, startPoint y: 158, endPoint x: 260, endPoint y: 162, distance: 31.8
click at [260, 162] on input "01703370516" at bounding box center [283, 167] width 151 height 16
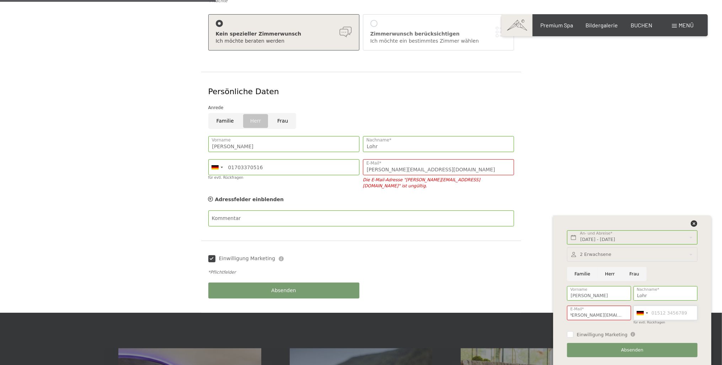
paste input "01703370516"
type input "01703370516"
click at [572, 334] on input "Einwilligung Marketing" at bounding box center [570, 334] width 6 height 6
checkbox input "true"
click at [607, 273] on input "Herr" at bounding box center [610, 274] width 25 height 15
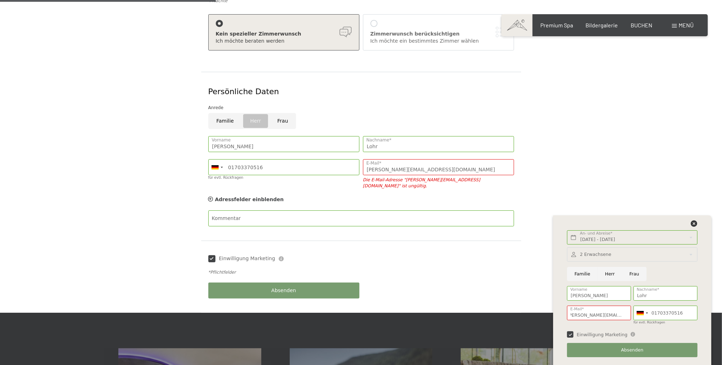
radio input "true"
click at [627, 350] on span "Absenden" at bounding box center [632, 350] width 22 height 6
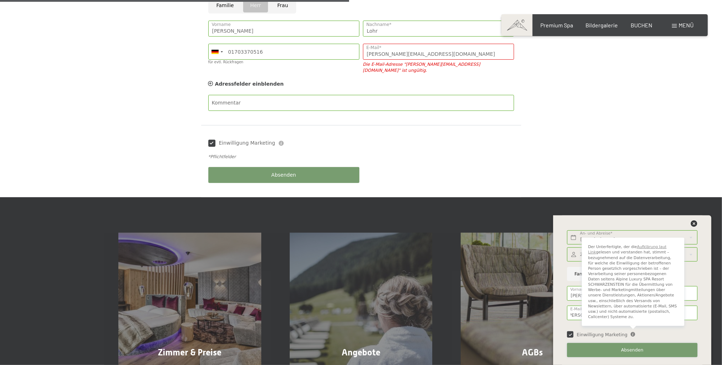
scroll to position [338, 0]
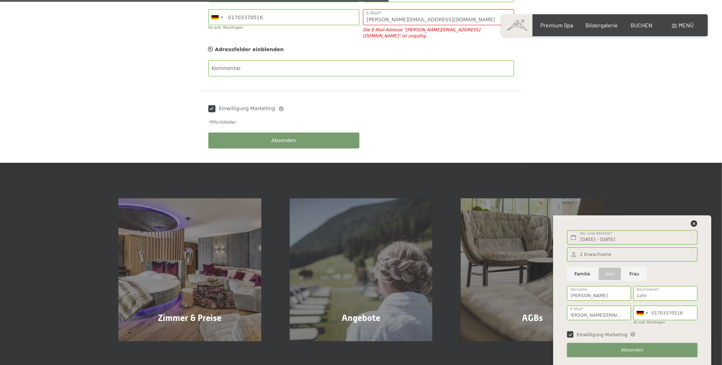
click at [635, 350] on span "Absenden" at bounding box center [632, 350] width 22 height 6
click at [694, 221] on div "[DATE] - [DATE] An- und Abreise* 4 Nächte Weiter Adressfelder ausblenden 2 Erwa…" at bounding box center [632, 290] width 140 height 150
click at [698, 222] on div at bounding box center [632, 225] width 133 height 10
click at [695, 224] on icon at bounding box center [694, 223] width 6 height 6
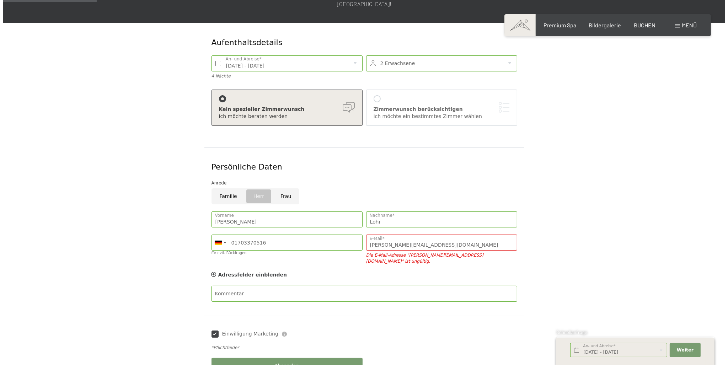
scroll to position [0, 0]
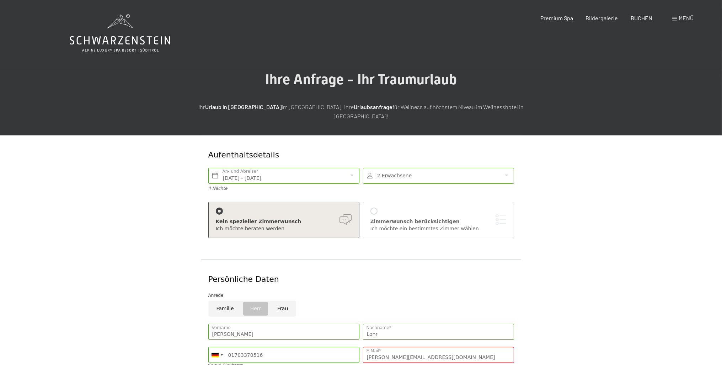
click at [678, 18] on div "Menü" at bounding box center [683, 18] width 22 height 8
